Goal: Use online tool/utility: Utilize a website feature to perform a specific function

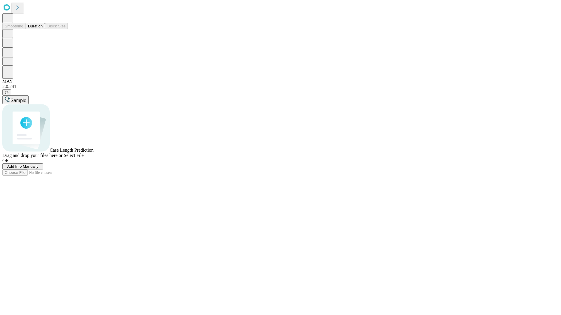
click at [43, 29] on button "Duration" at bounding box center [35, 26] width 19 height 6
click at [39, 169] on span "Add Info Manually" at bounding box center [22, 166] width 31 height 4
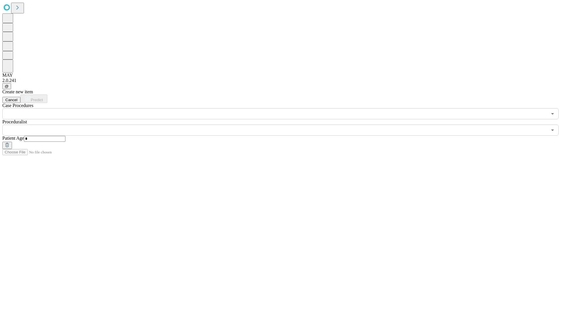
type input "*"
click at [284, 125] on input "text" at bounding box center [274, 130] width 544 height 11
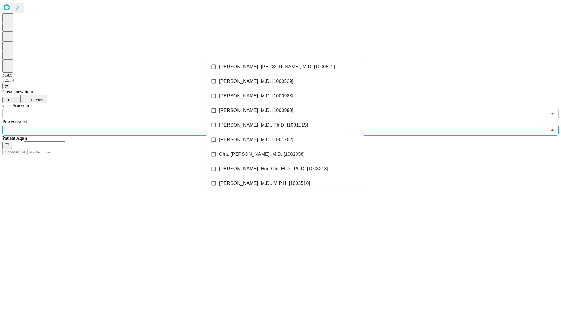
click at [285, 67] on li "[PERSON_NAME], [PERSON_NAME], M.D. [1000512]" at bounding box center [285, 67] width 158 height 15
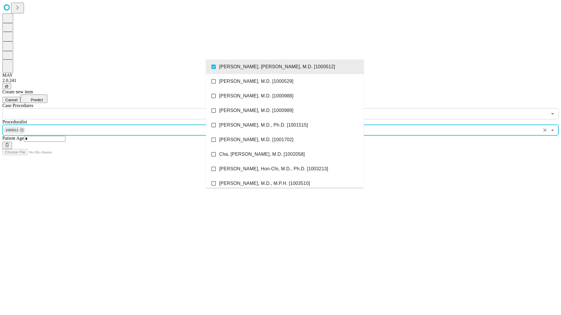
click at [123, 108] on input "text" at bounding box center [274, 113] width 544 height 11
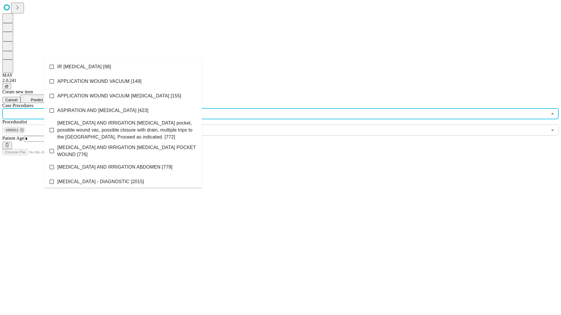
click at [123, 67] on li "IR [MEDICAL_DATA] [98]" at bounding box center [123, 67] width 158 height 15
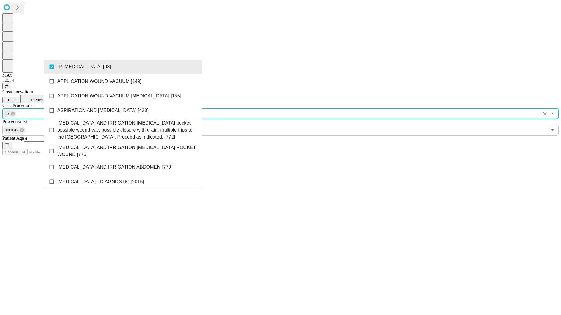
click at [43, 98] on span "Predict" at bounding box center [37, 100] width 12 height 4
